Goal: Download file/media

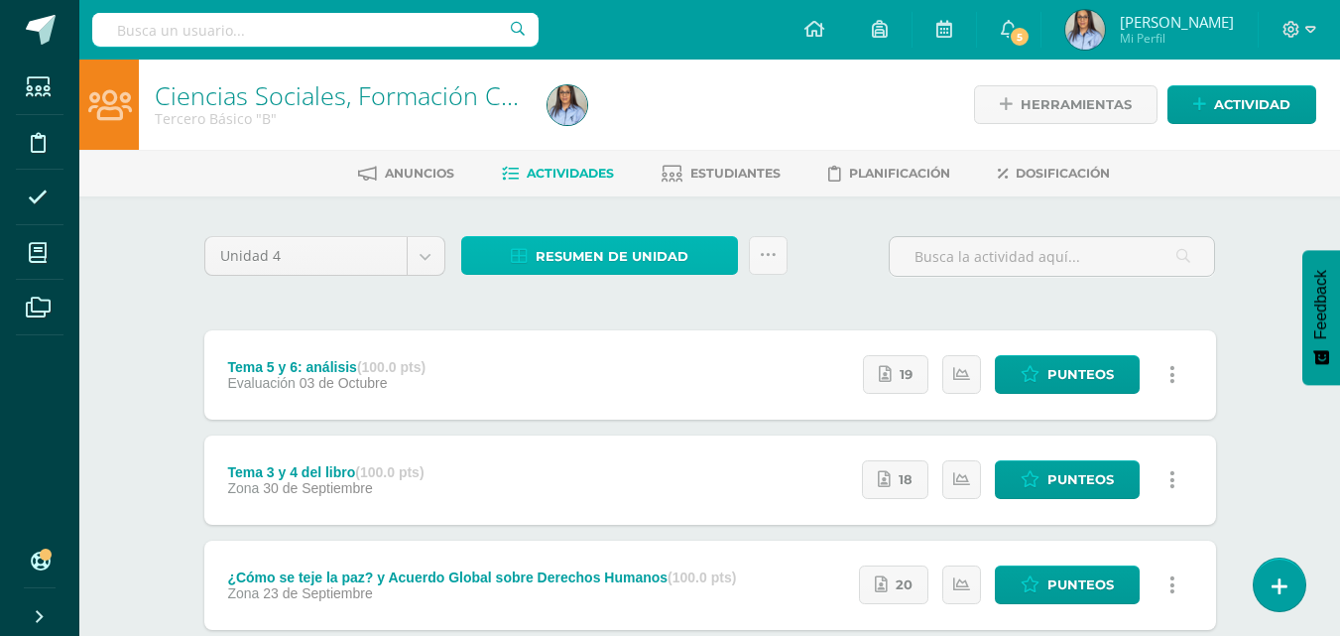
click at [579, 242] on span "Resumen de unidad" at bounding box center [612, 256] width 153 height 37
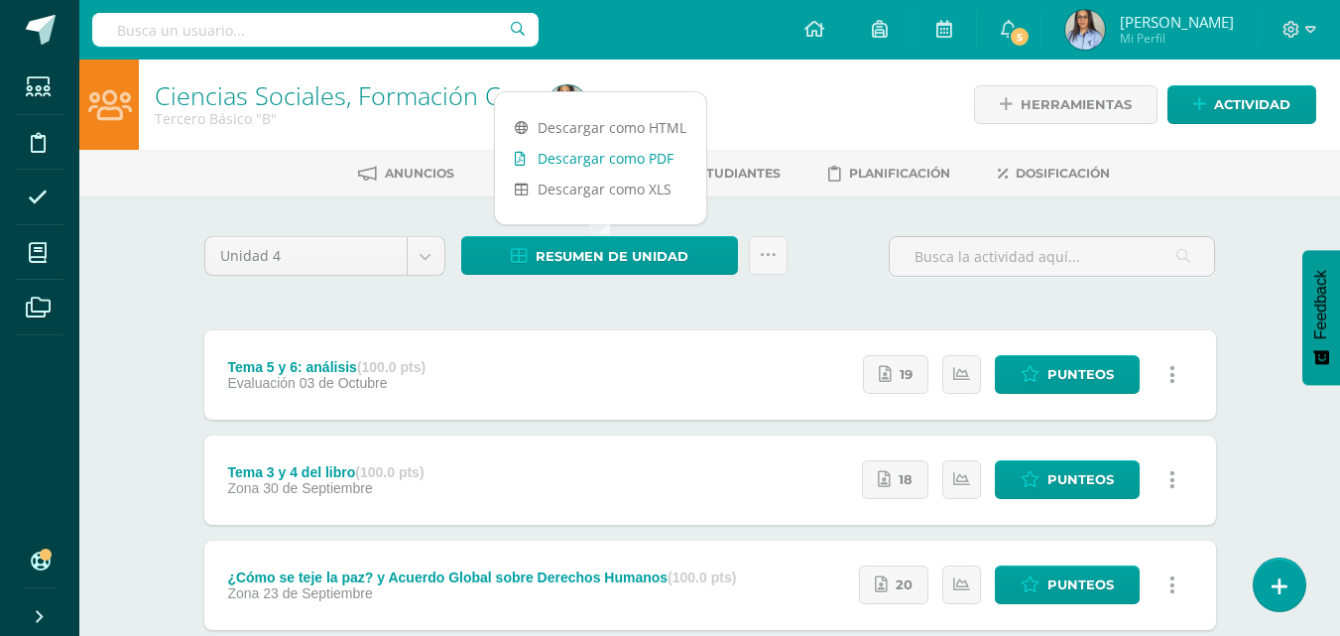
click at [611, 150] on link "Descargar como PDF" at bounding box center [600, 158] width 211 height 31
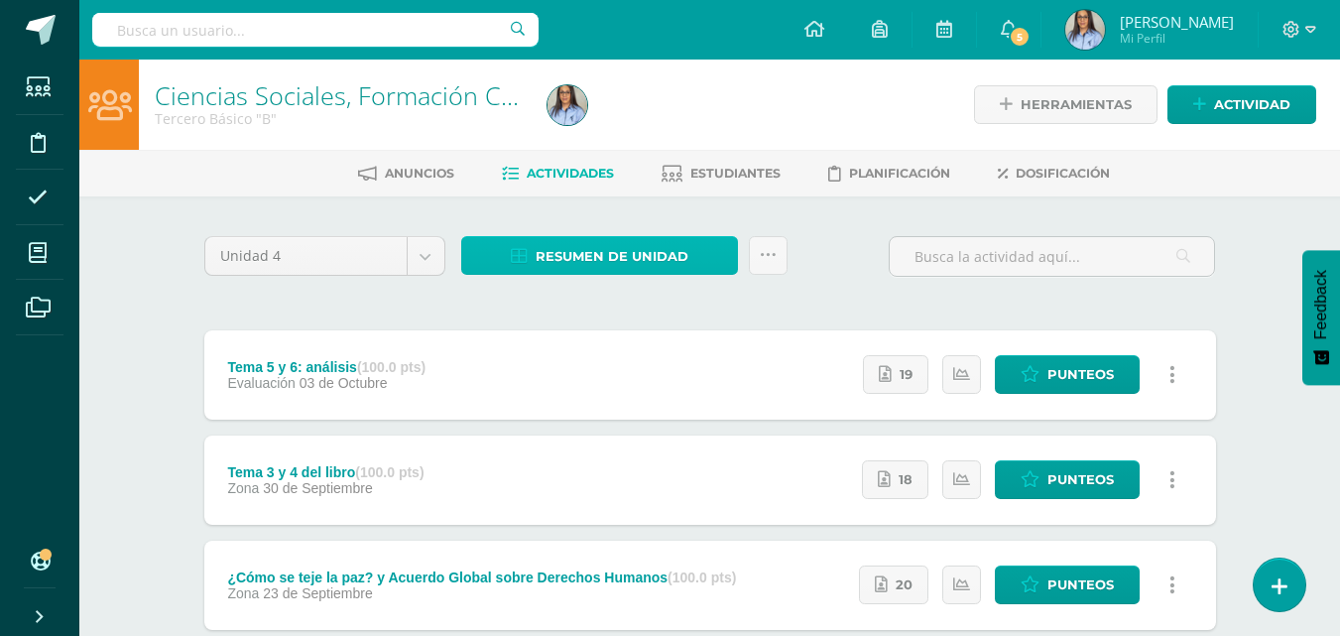
click at [584, 252] on span "Resumen de unidad" at bounding box center [612, 256] width 153 height 37
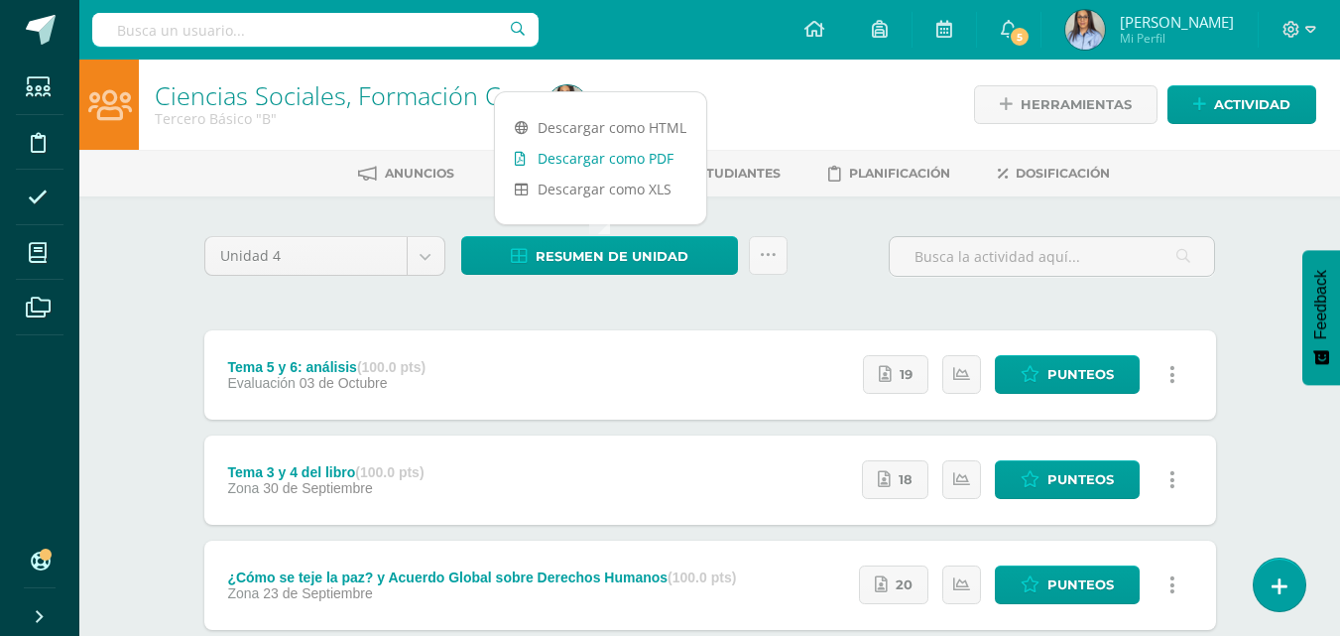
click at [609, 154] on link "Descargar como PDF" at bounding box center [600, 158] width 211 height 31
click at [812, 94] on div at bounding box center [740, 105] width 401 height 90
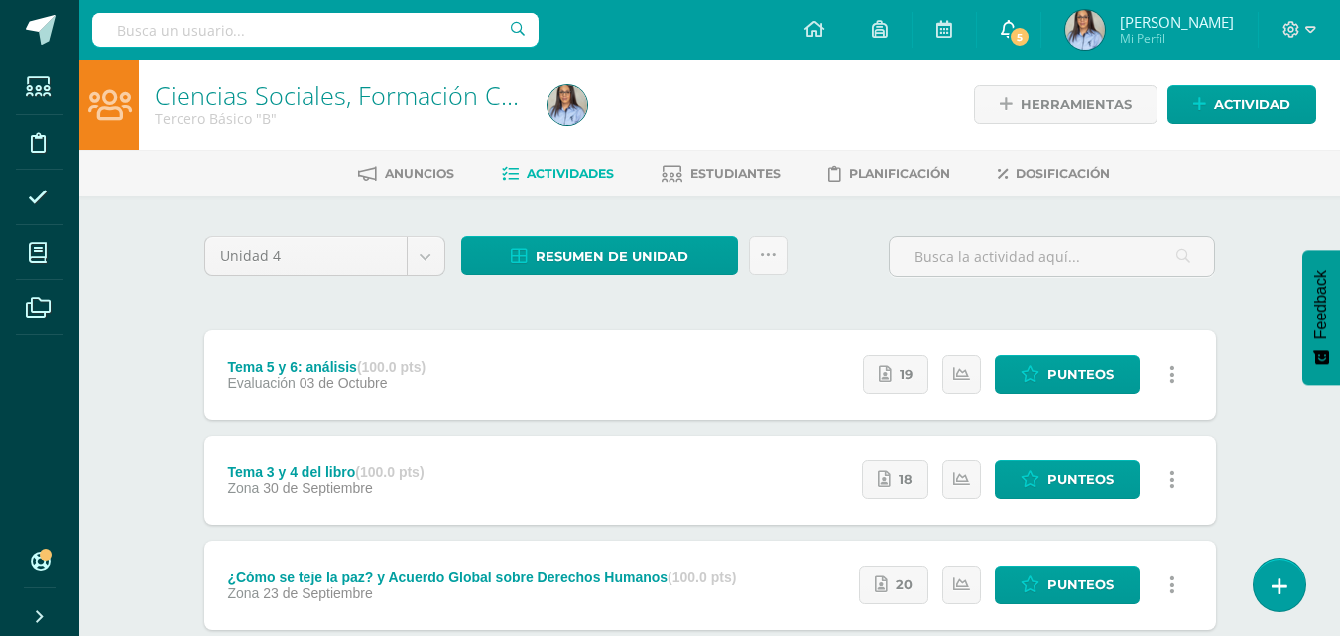
click at [1031, 30] on span "5" at bounding box center [1020, 37] width 22 height 22
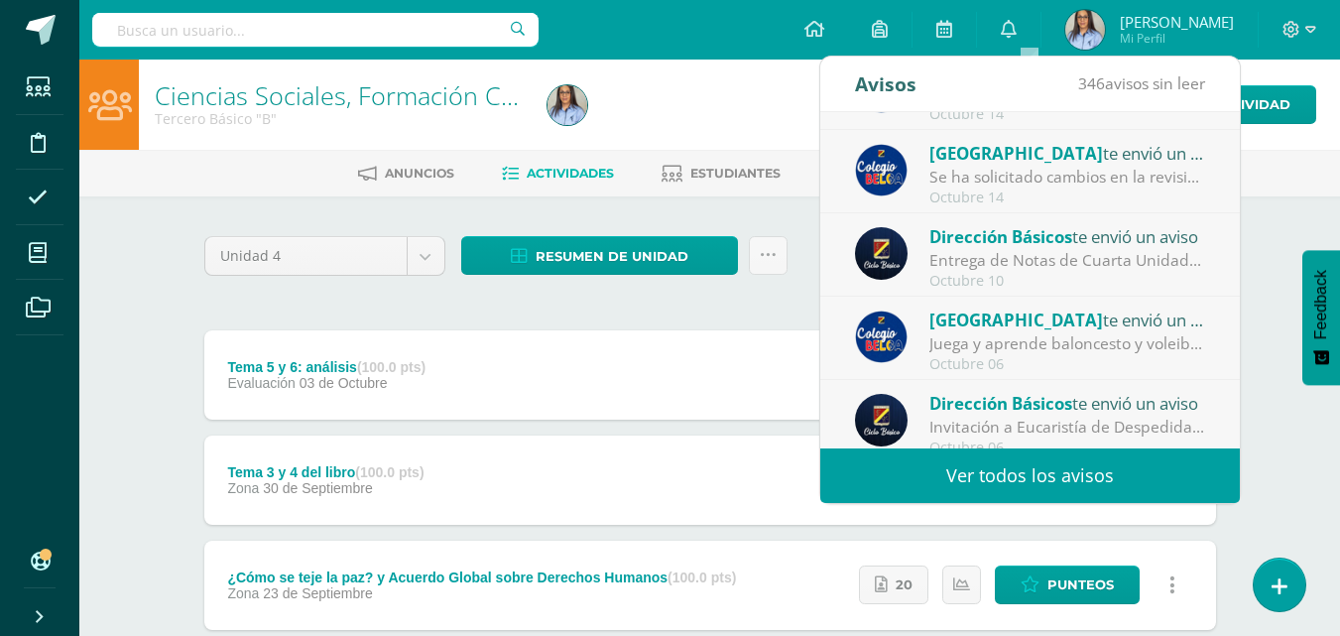
scroll to position [99, 0]
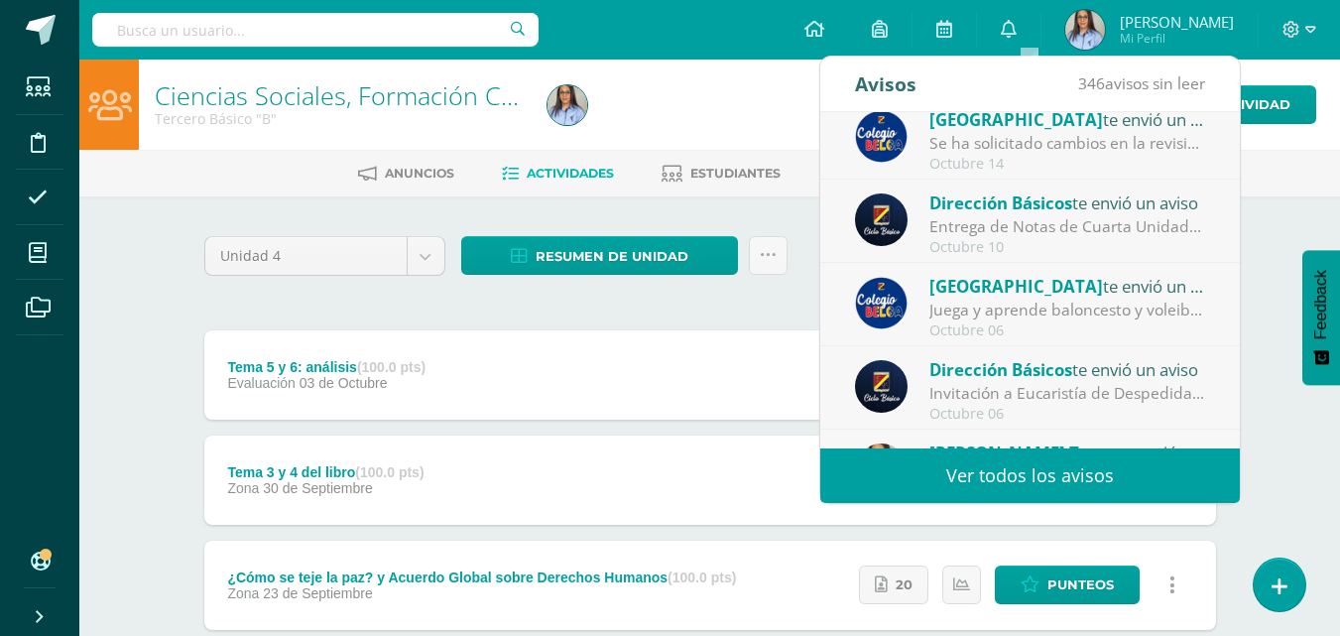
click at [718, 48] on div "Configuración Cerrar sesión Jeniffer Judith Mi Perfil 5 0 Mis accesos directos …" at bounding box center [709, 30] width 1261 height 60
